Goal: Task Accomplishment & Management: Use online tool/utility

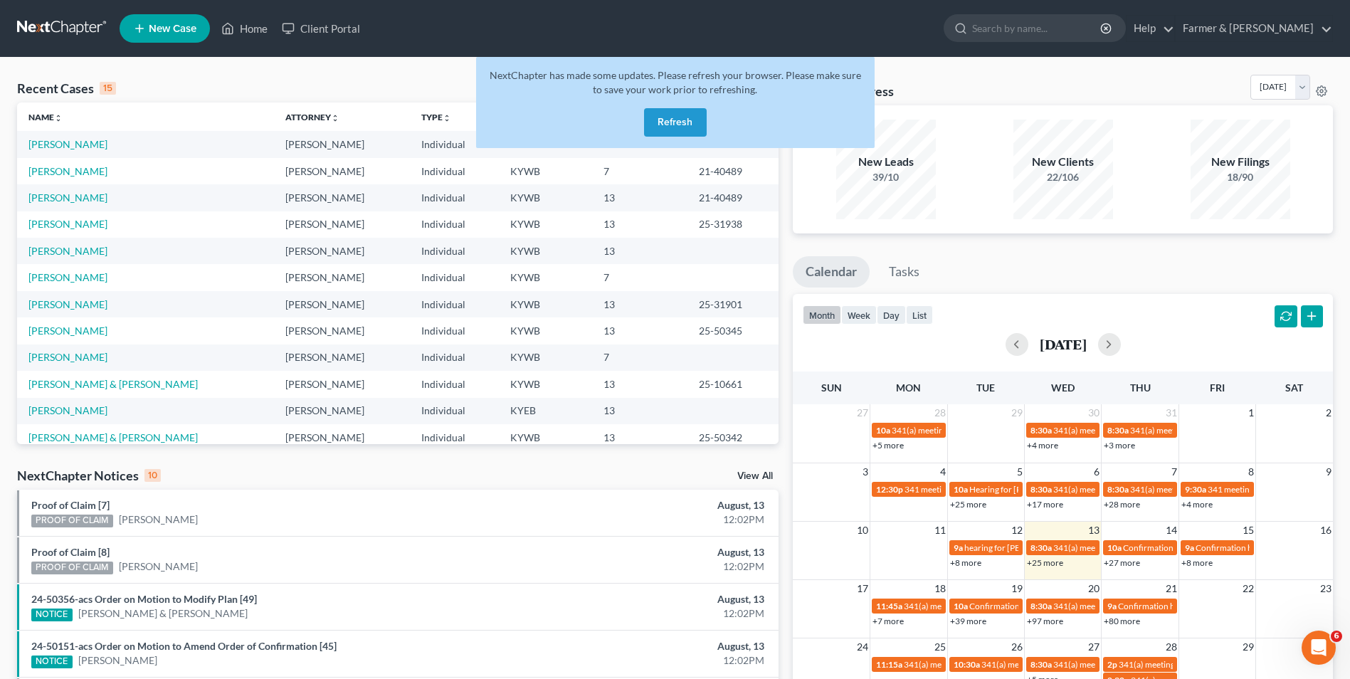
click at [692, 123] on button "Refresh" at bounding box center [675, 122] width 63 height 28
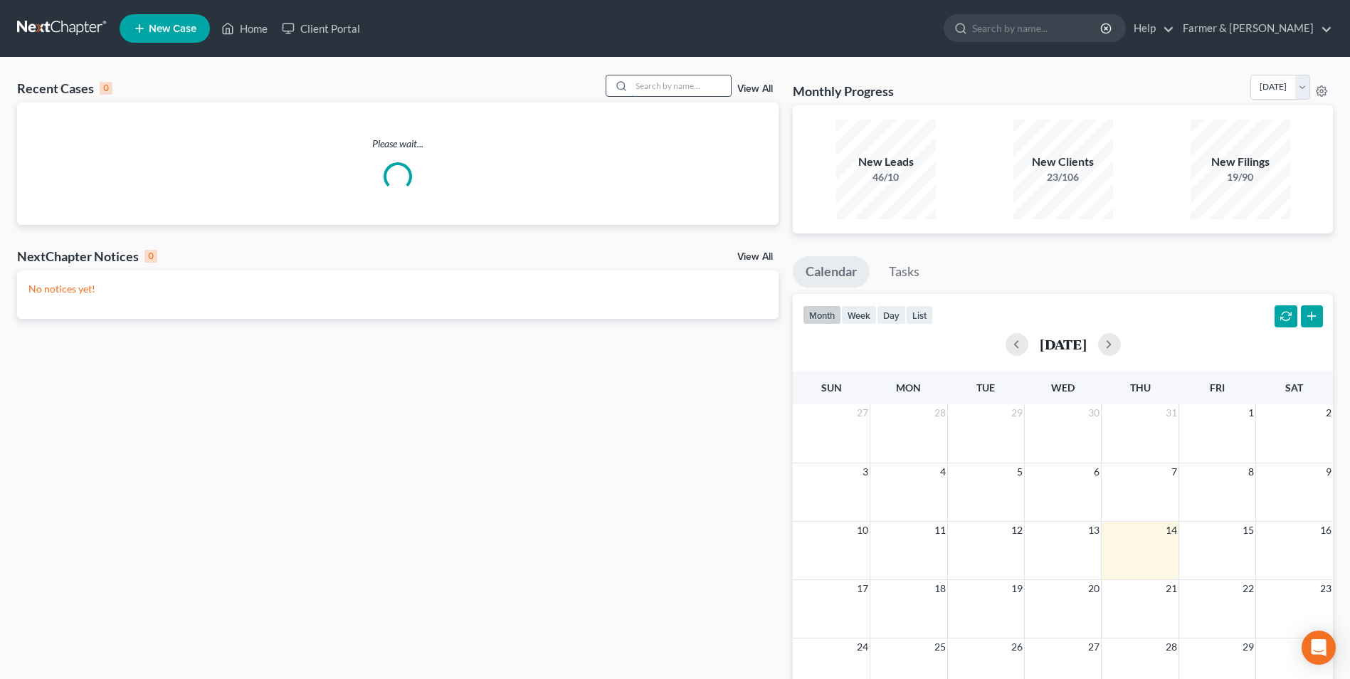
click at [681, 91] on input "search" at bounding box center [681, 85] width 100 height 21
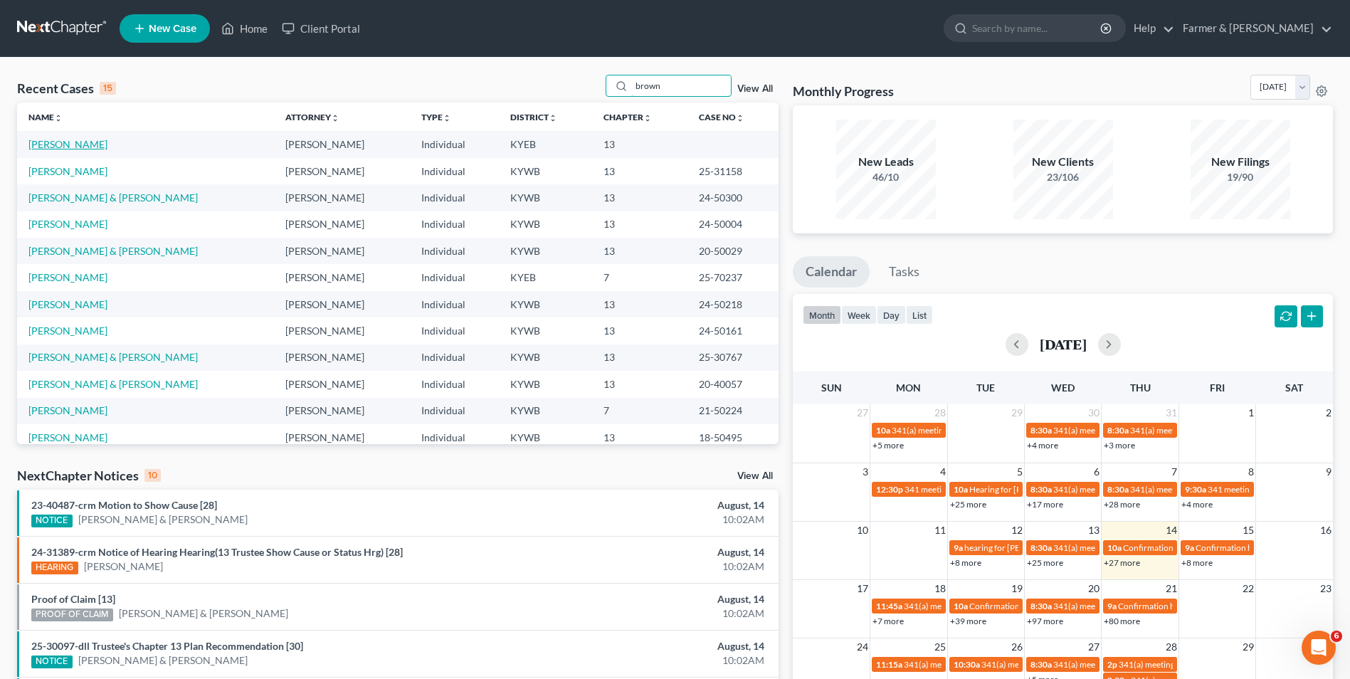
type input "brown"
click at [74, 144] on link "[PERSON_NAME]" at bounding box center [67, 144] width 79 height 12
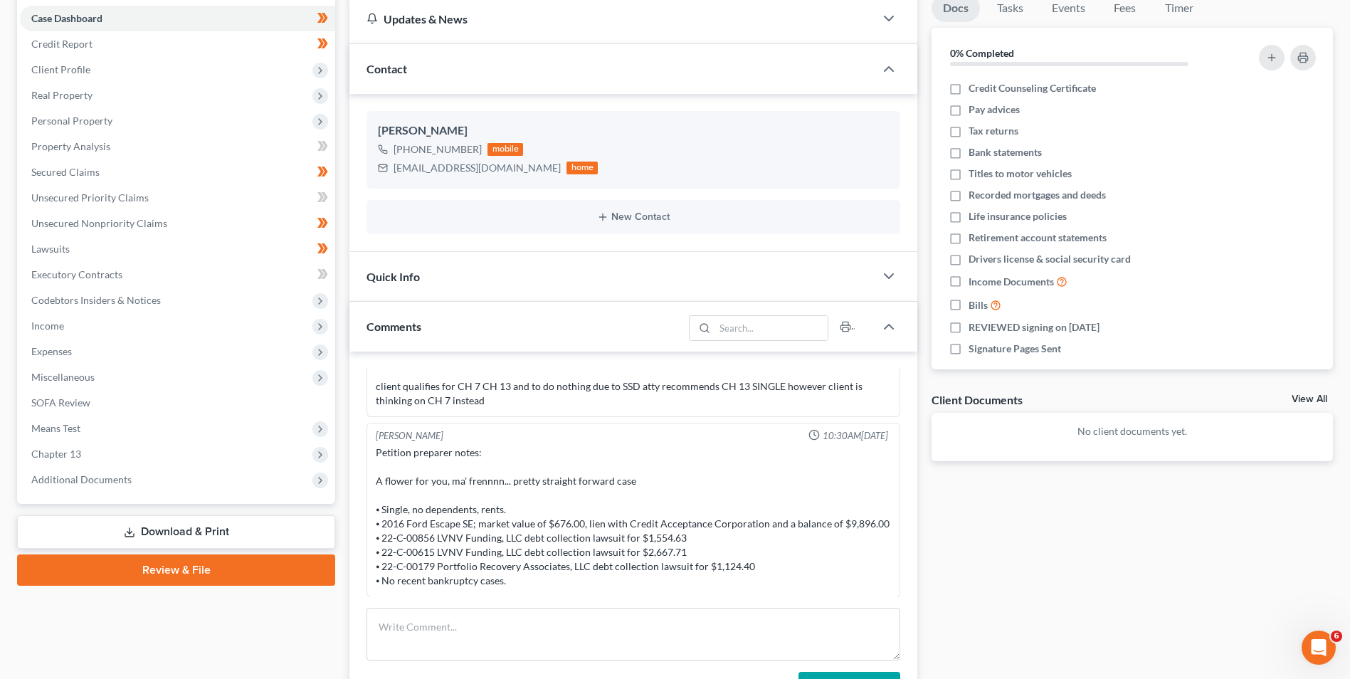
scroll to position [214, 0]
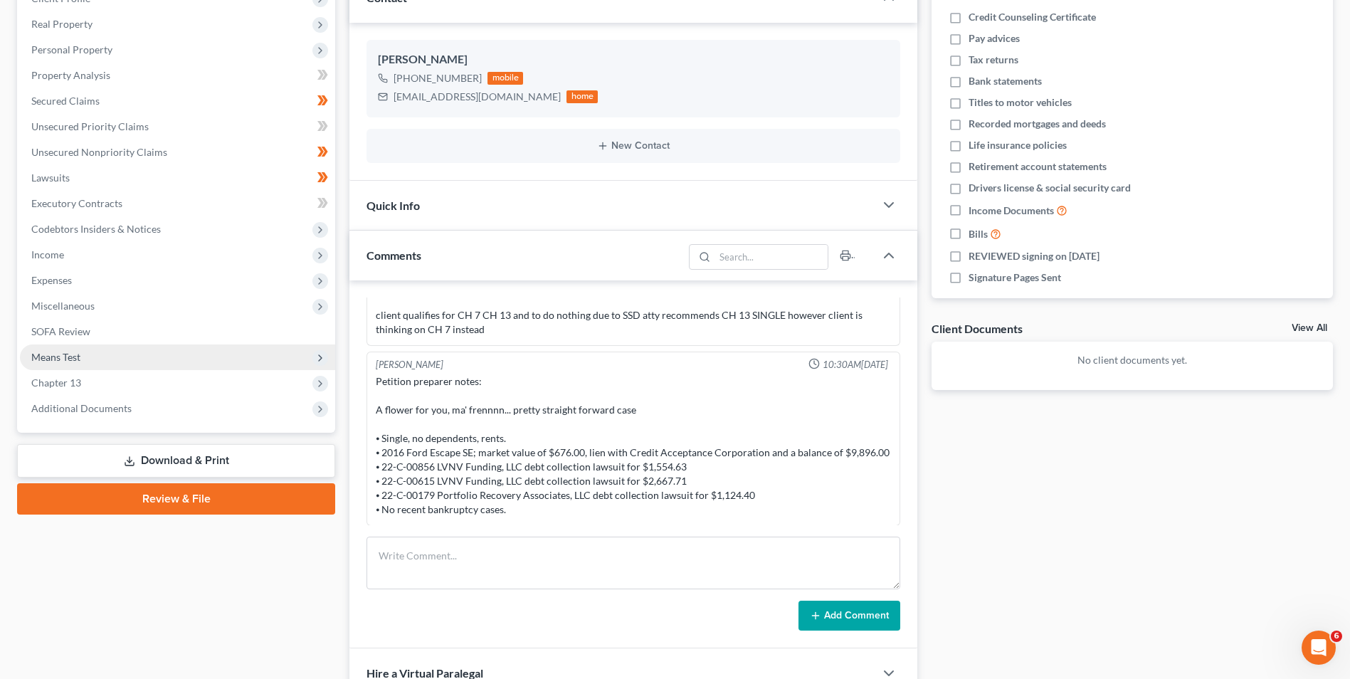
click at [68, 353] on span "Means Test" at bounding box center [55, 357] width 49 height 12
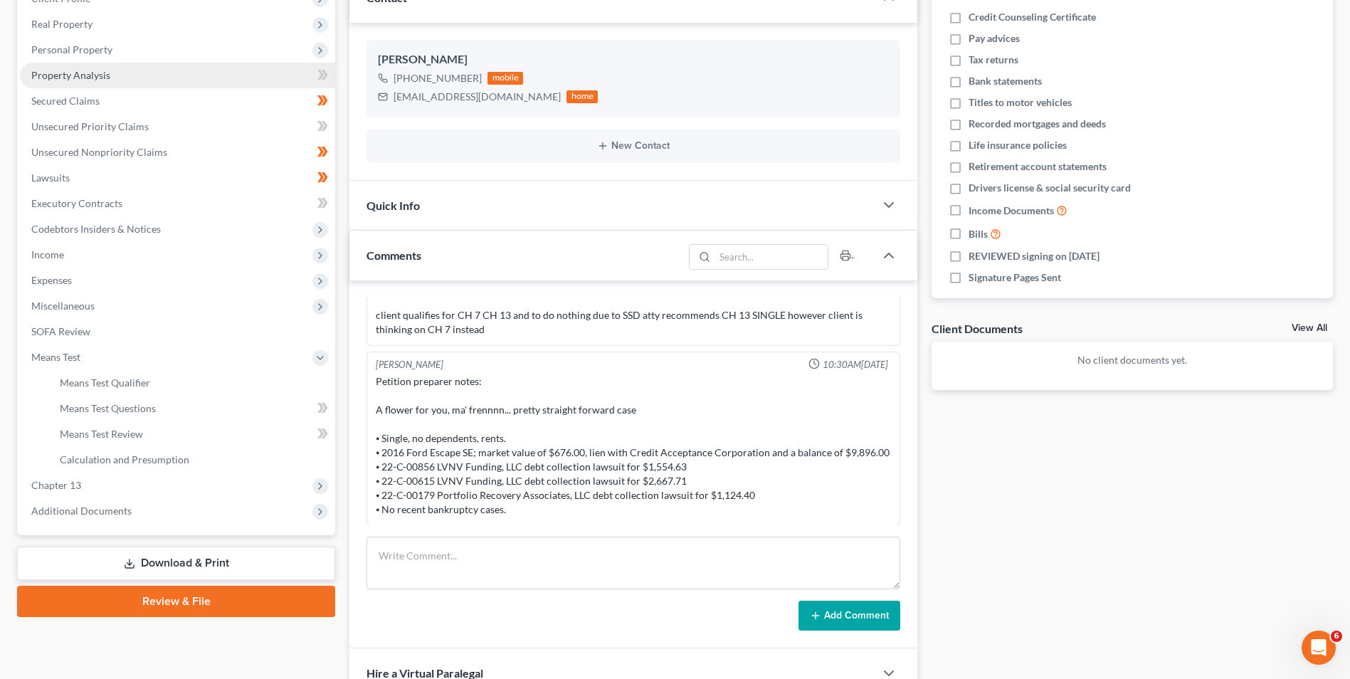
click at [82, 69] on span "Property Analysis" at bounding box center [70, 75] width 79 height 12
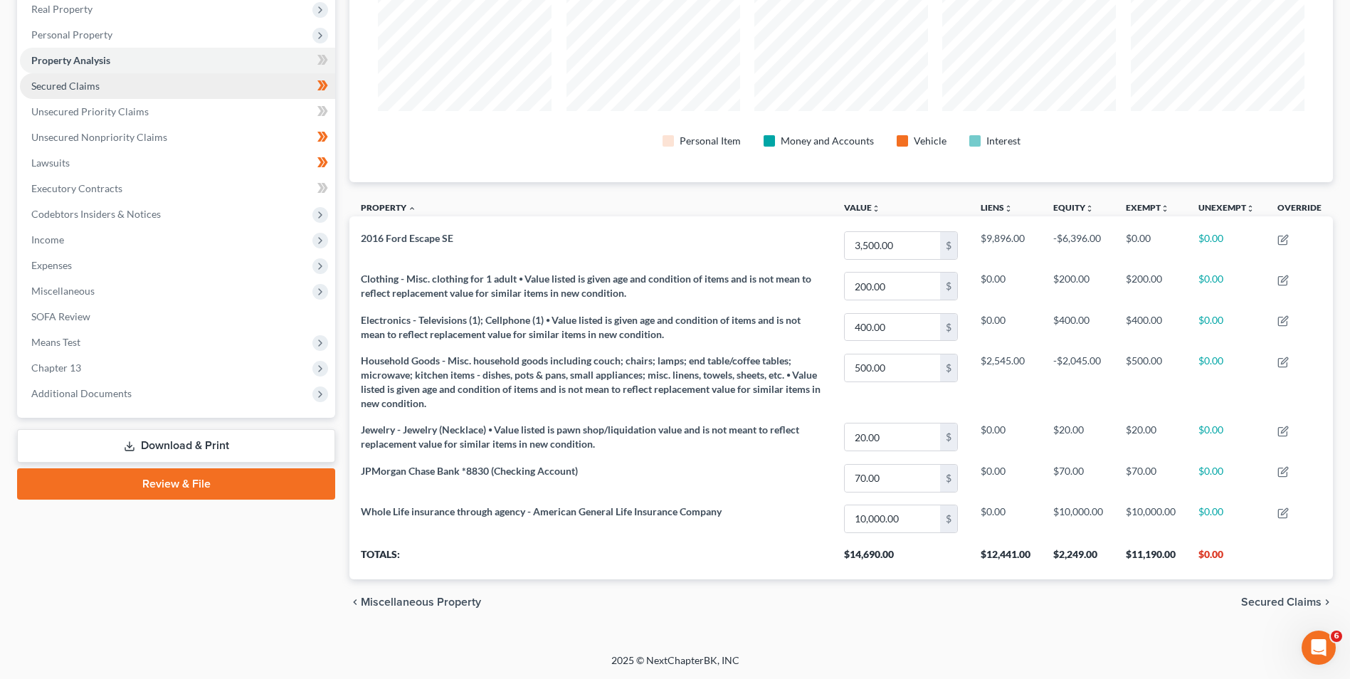
click at [83, 85] on span "Secured Claims" at bounding box center [65, 86] width 68 height 12
